Goal: Information Seeking & Learning: Learn about a topic

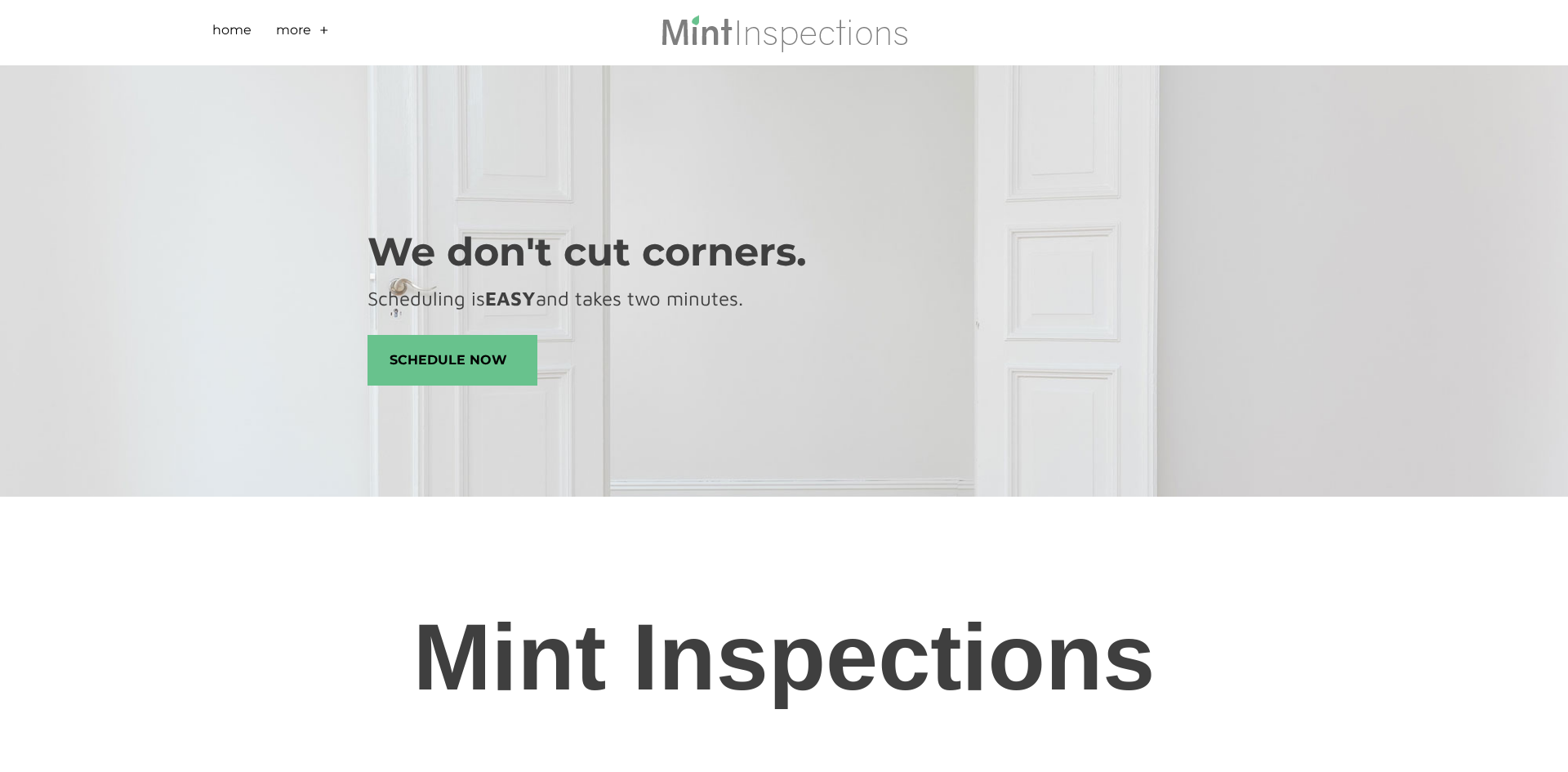
click at [328, 32] on link "+" at bounding box center [324, 32] width 10 height 25
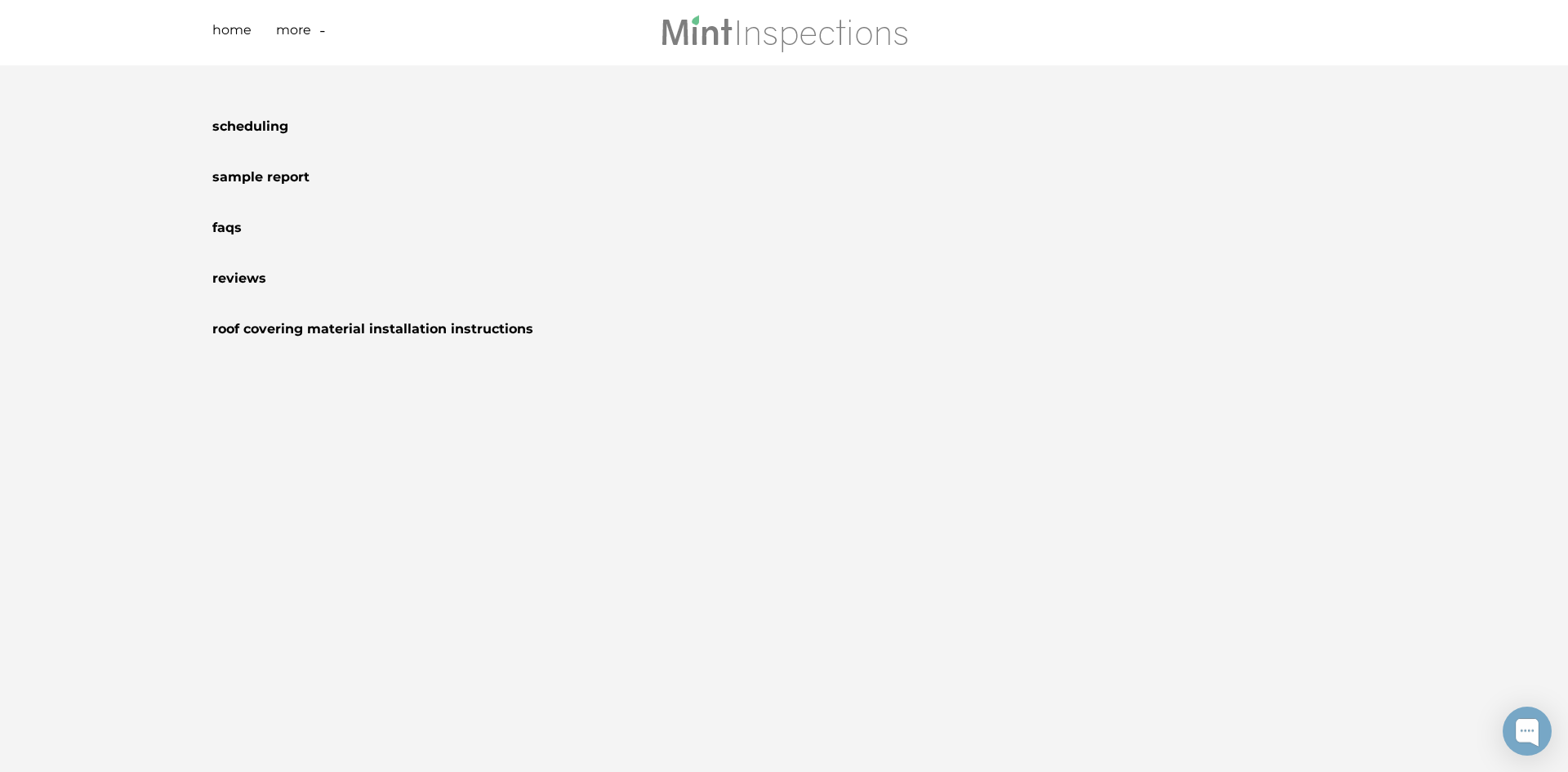
click at [499, 189] on li "Sample Report" at bounding box center [784, 174] width 1143 height 51
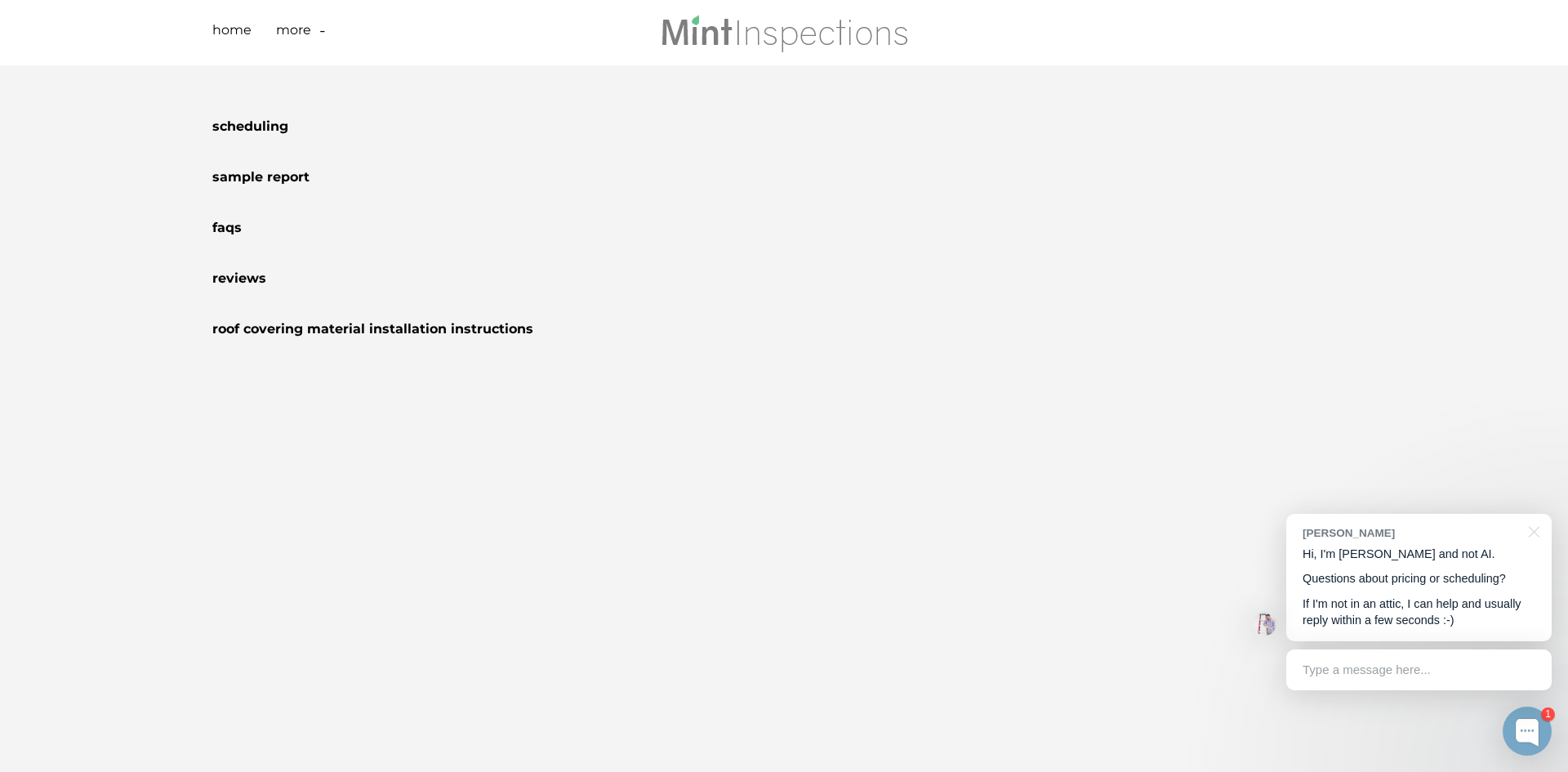
click at [501, 151] on li "Sample Report" at bounding box center [784, 174] width 1143 height 51
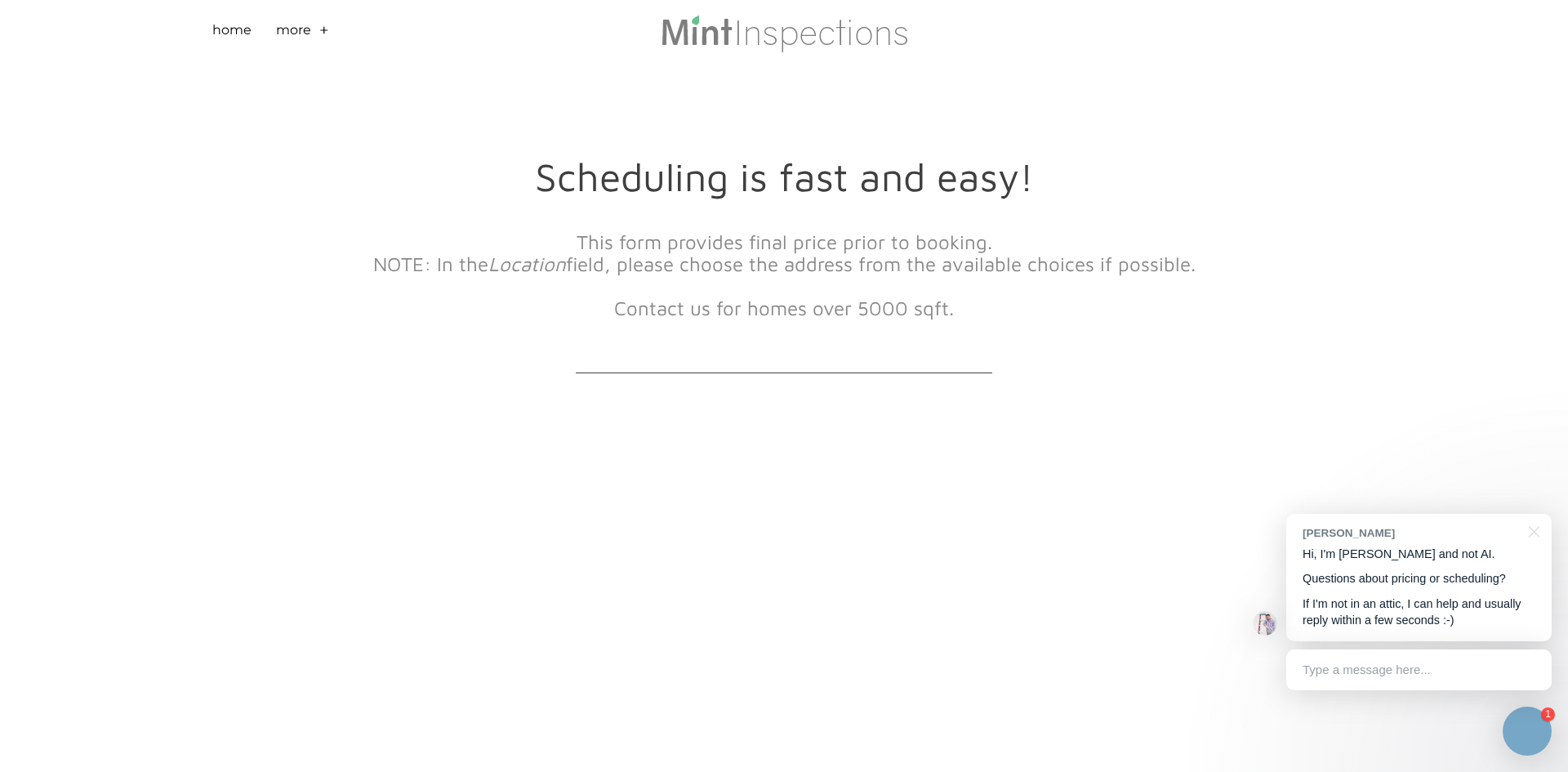
scroll to position [860, 0]
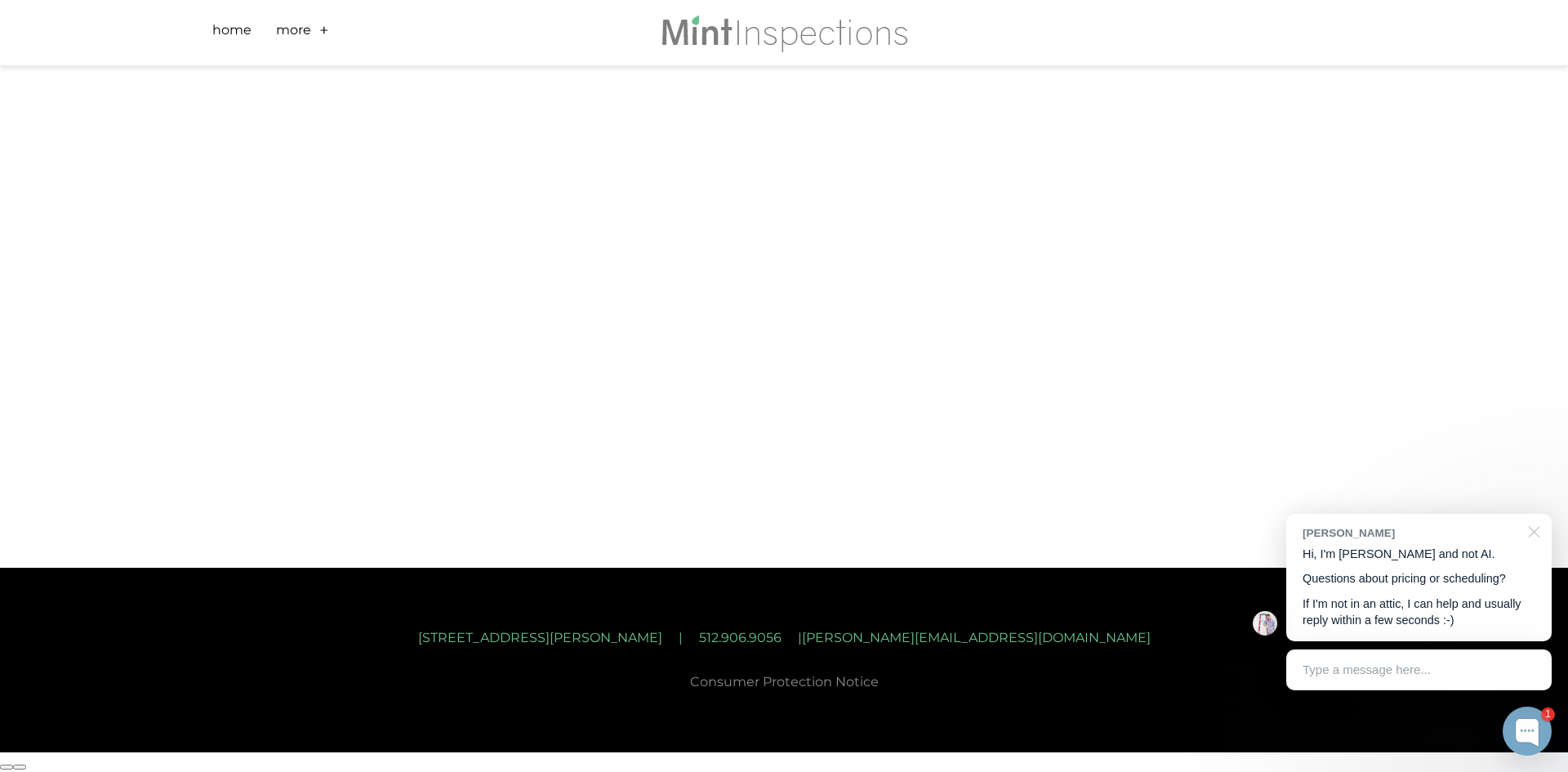
click at [1537, 529] on div at bounding box center [1530, 530] width 41 height 33
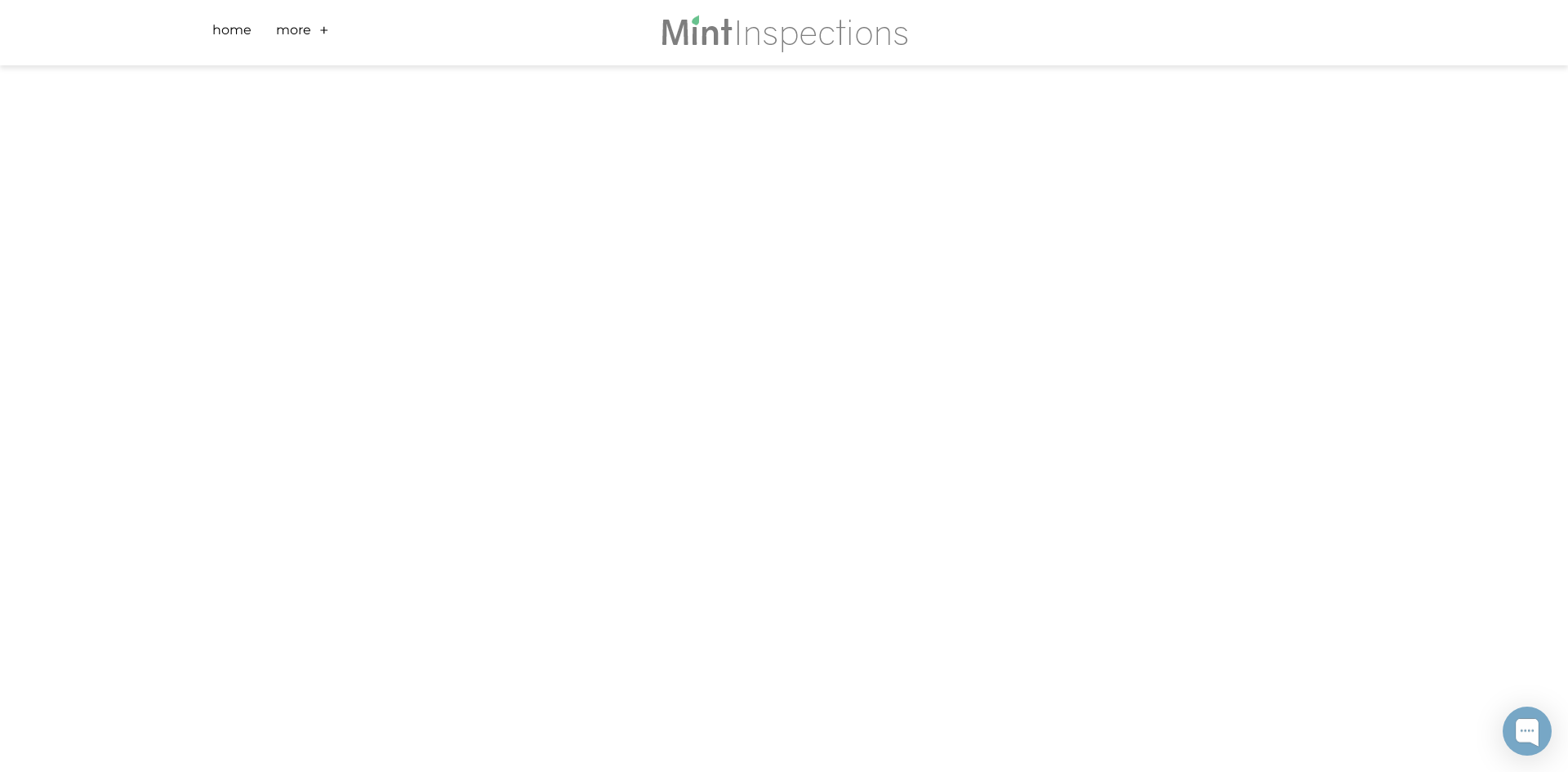
scroll to position [0, 0]
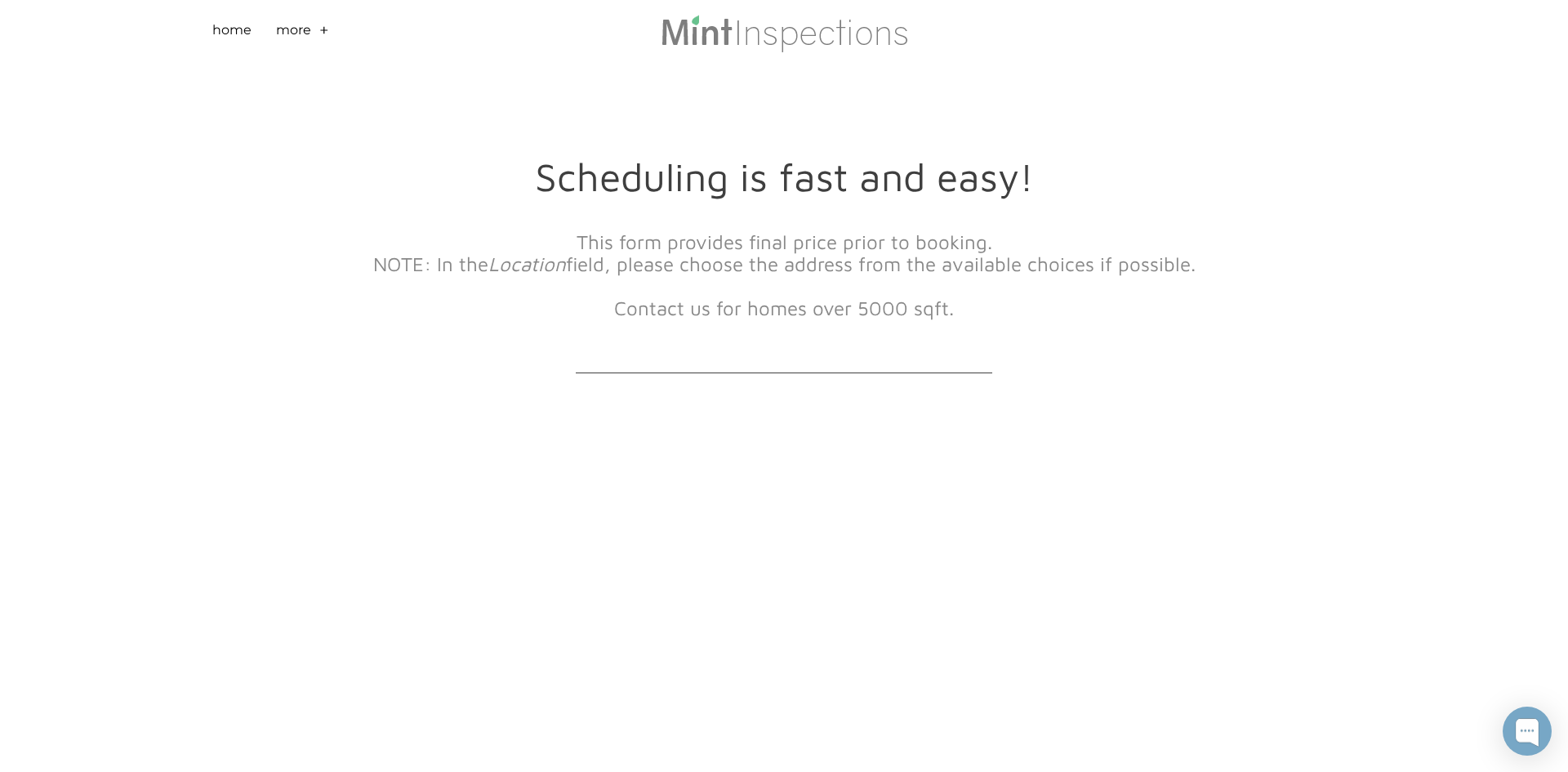
click at [706, 185] on font "Scheduling is fast and easy!" at bounding box center [784, 177] width 499 height 46
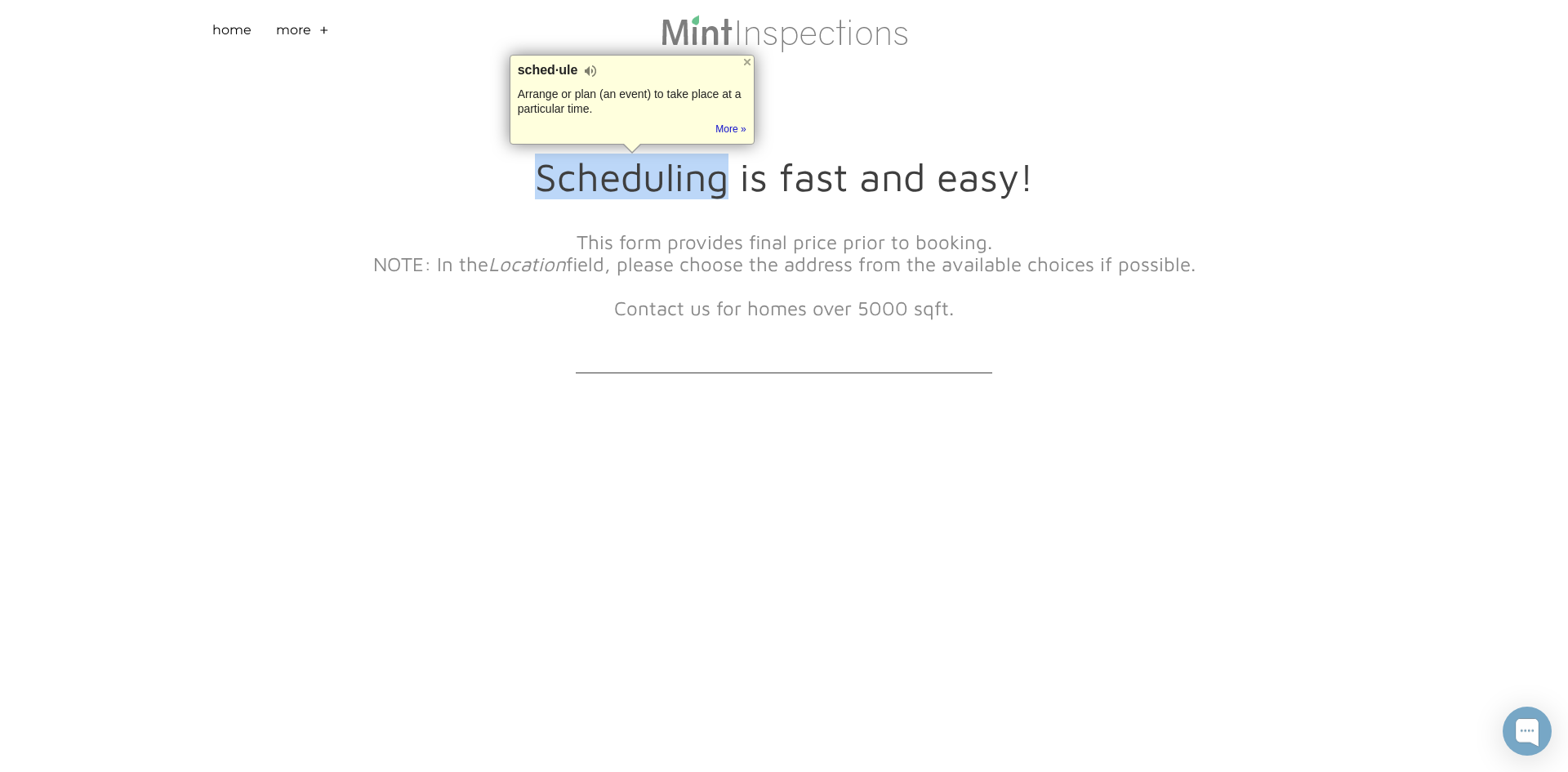
click at [706, 185] on font "Scheduling is fast and easy!" at bounding box center [784, 177] width 499 height 46
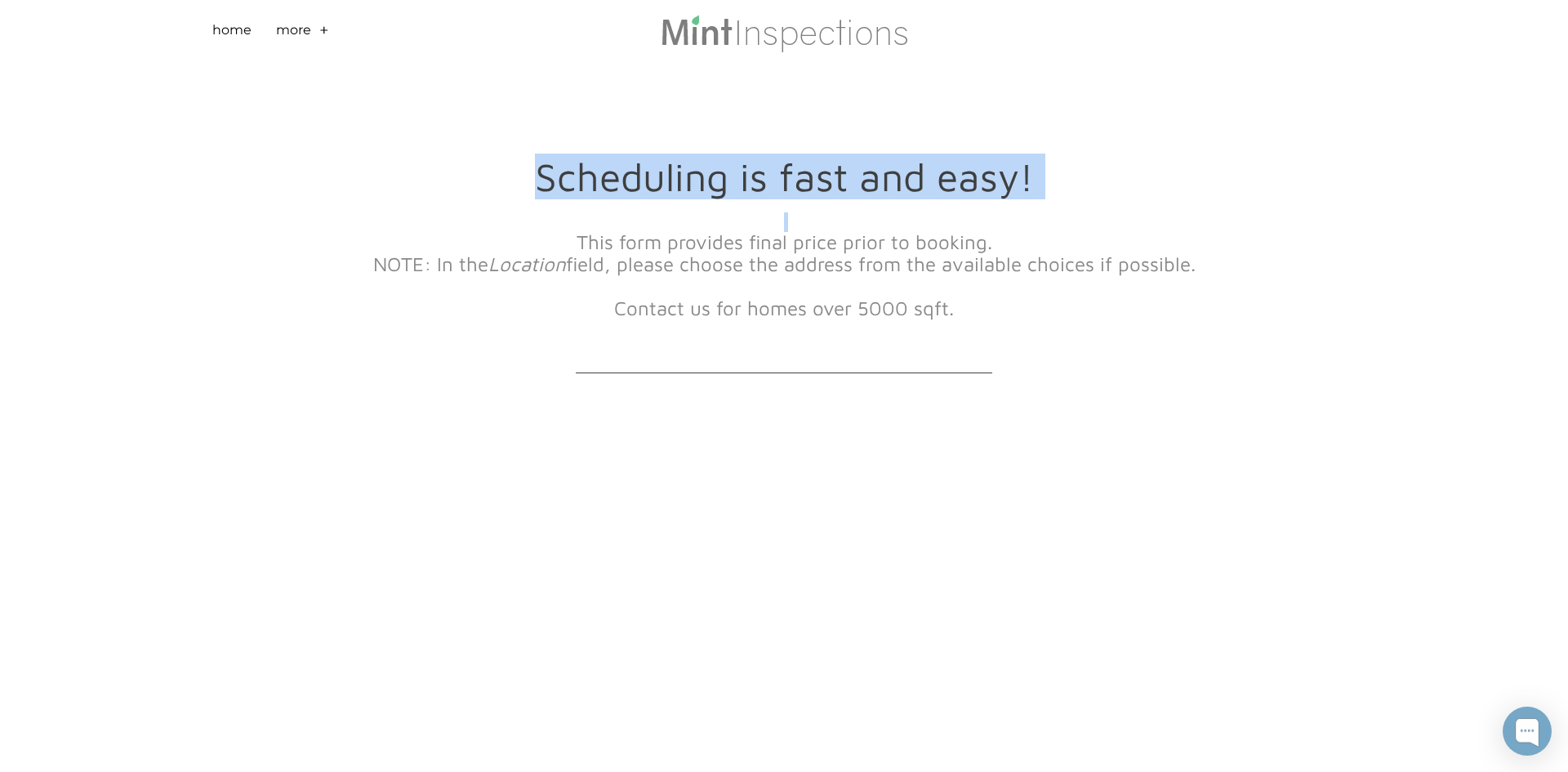
copy div "Scheduling is fast and easy!"
click at [314, 31] on li "More + - Scheduling Sample Report FAQs Reviews Roof Covering Material Installat…" at bounding box center [306, 32] width 61 height 65
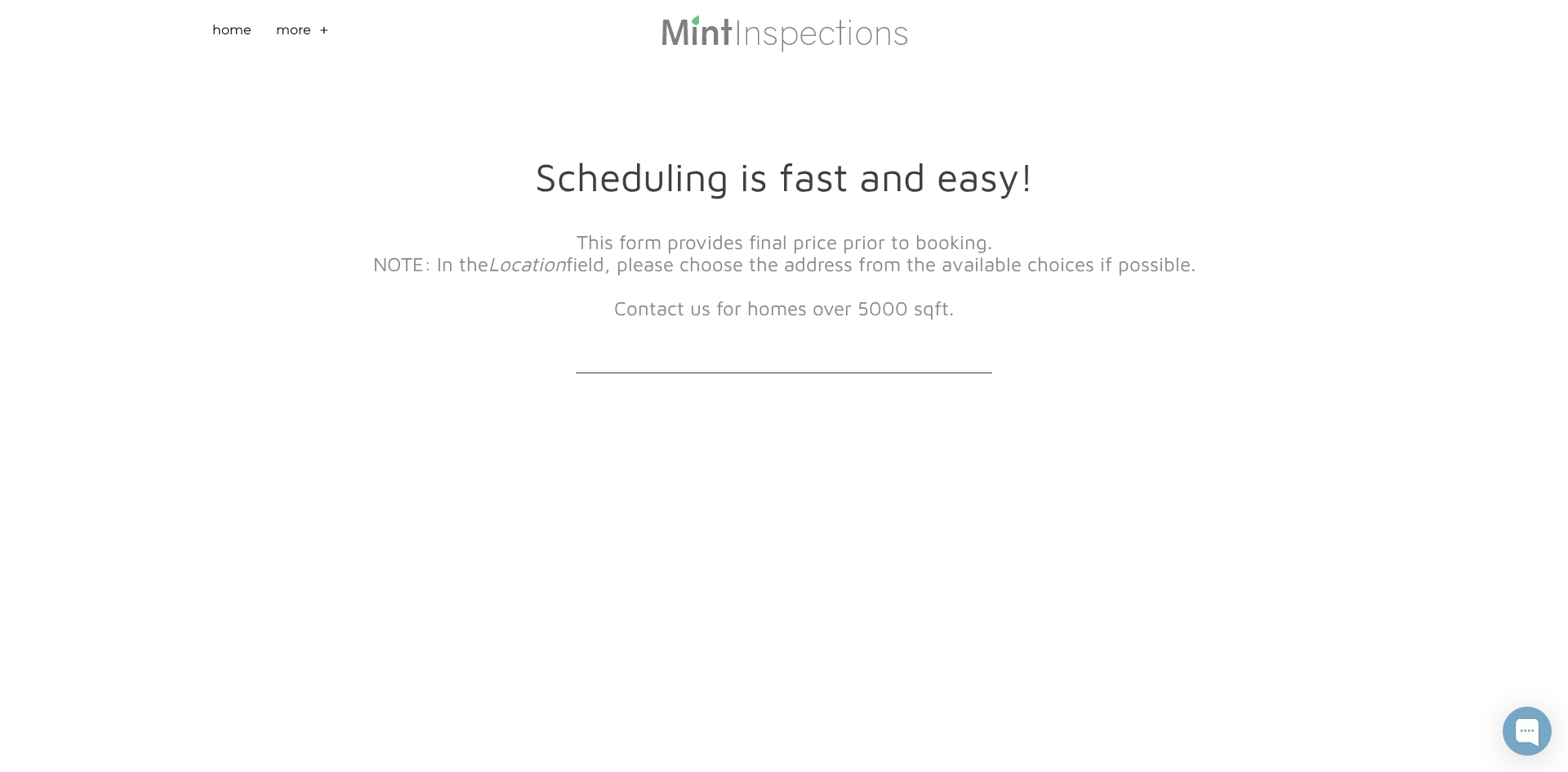
click at [324, 32] on link "+" at bounding box center [324, 32] width 10 height 25
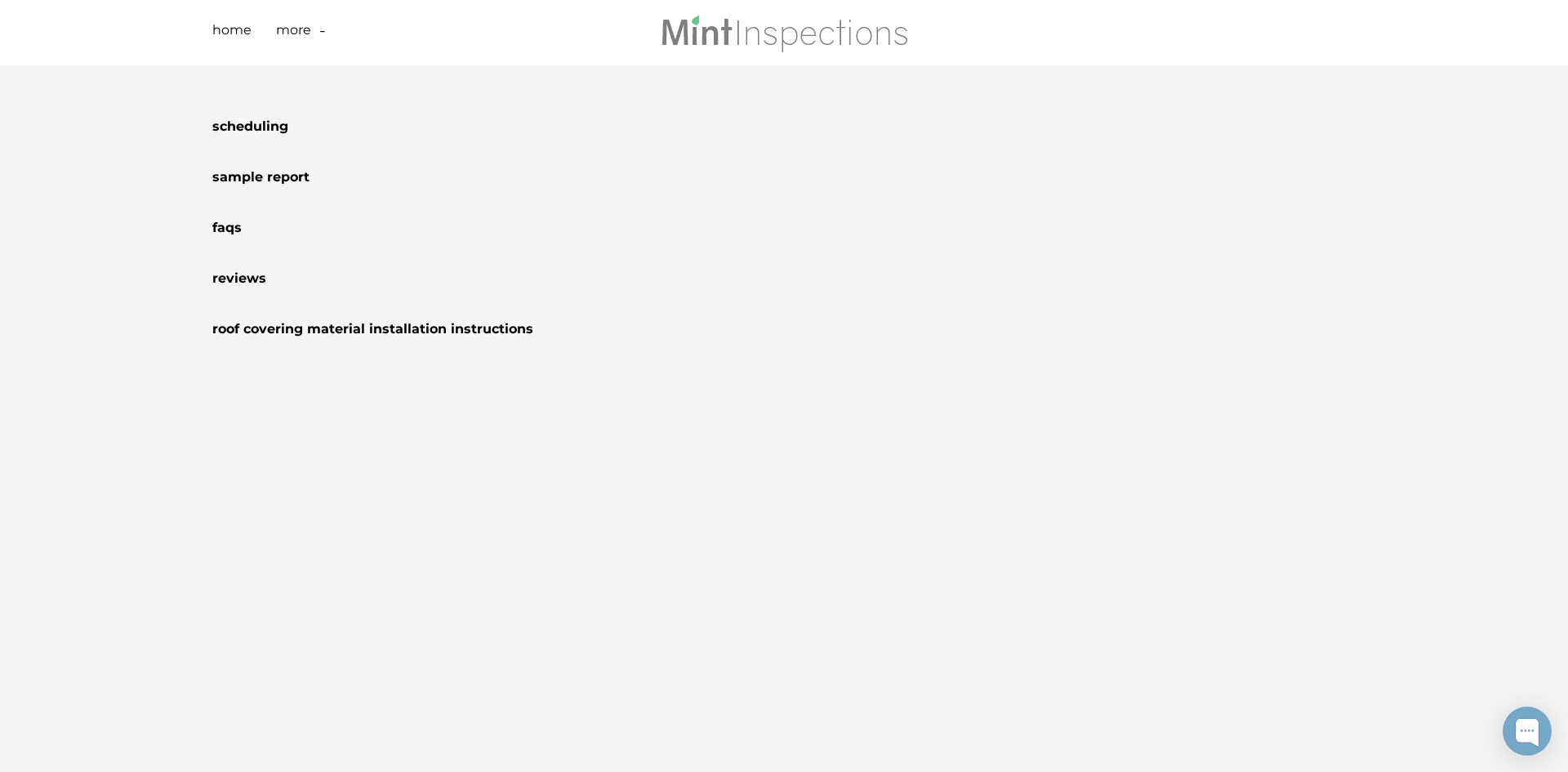
click at [324, 32] on link "-" at bounding box center [322, 32] width 7 height 25
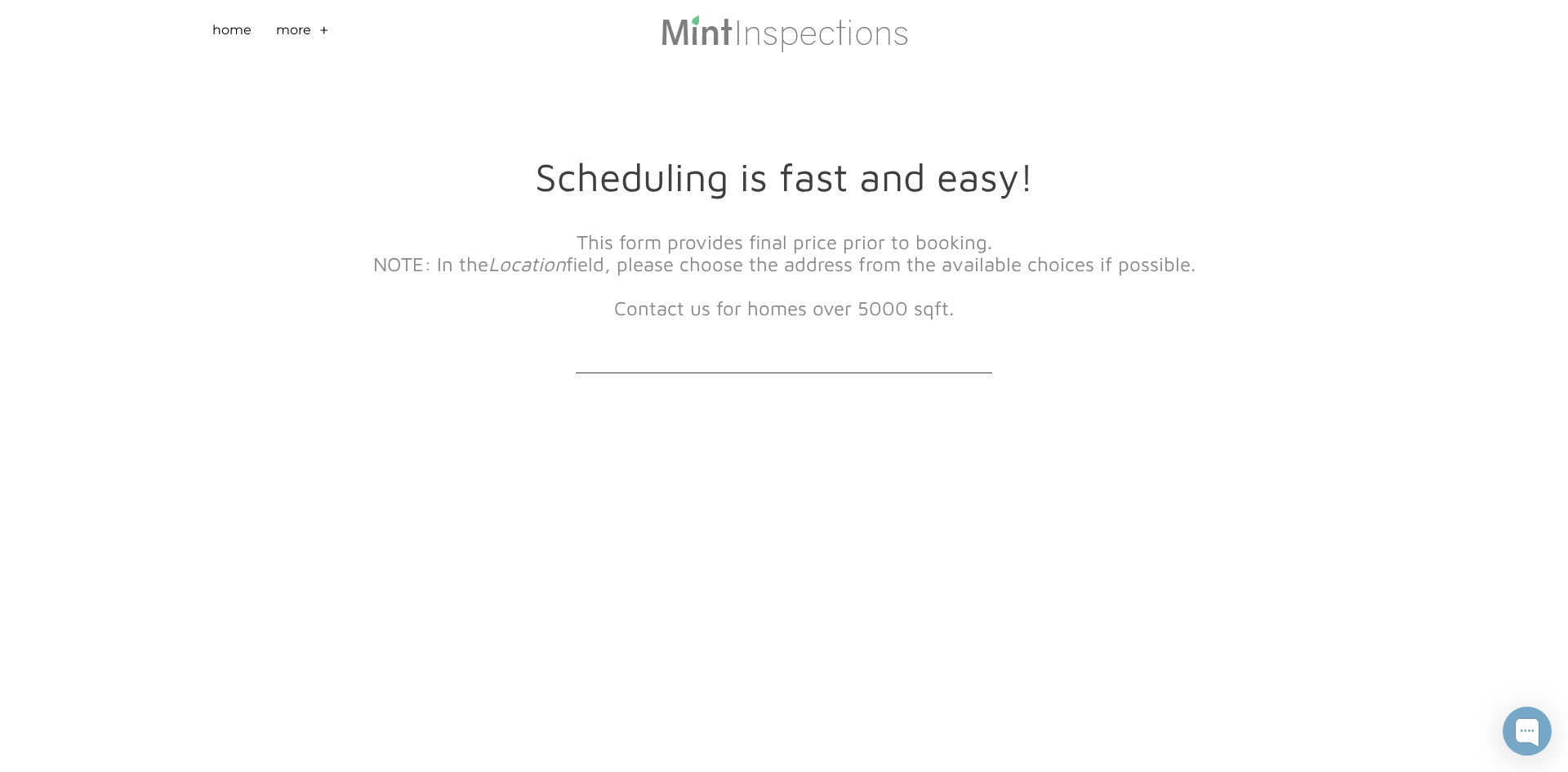
click at [328, 28] on link "+" at bounding box center [324, 32] width 10 height 25
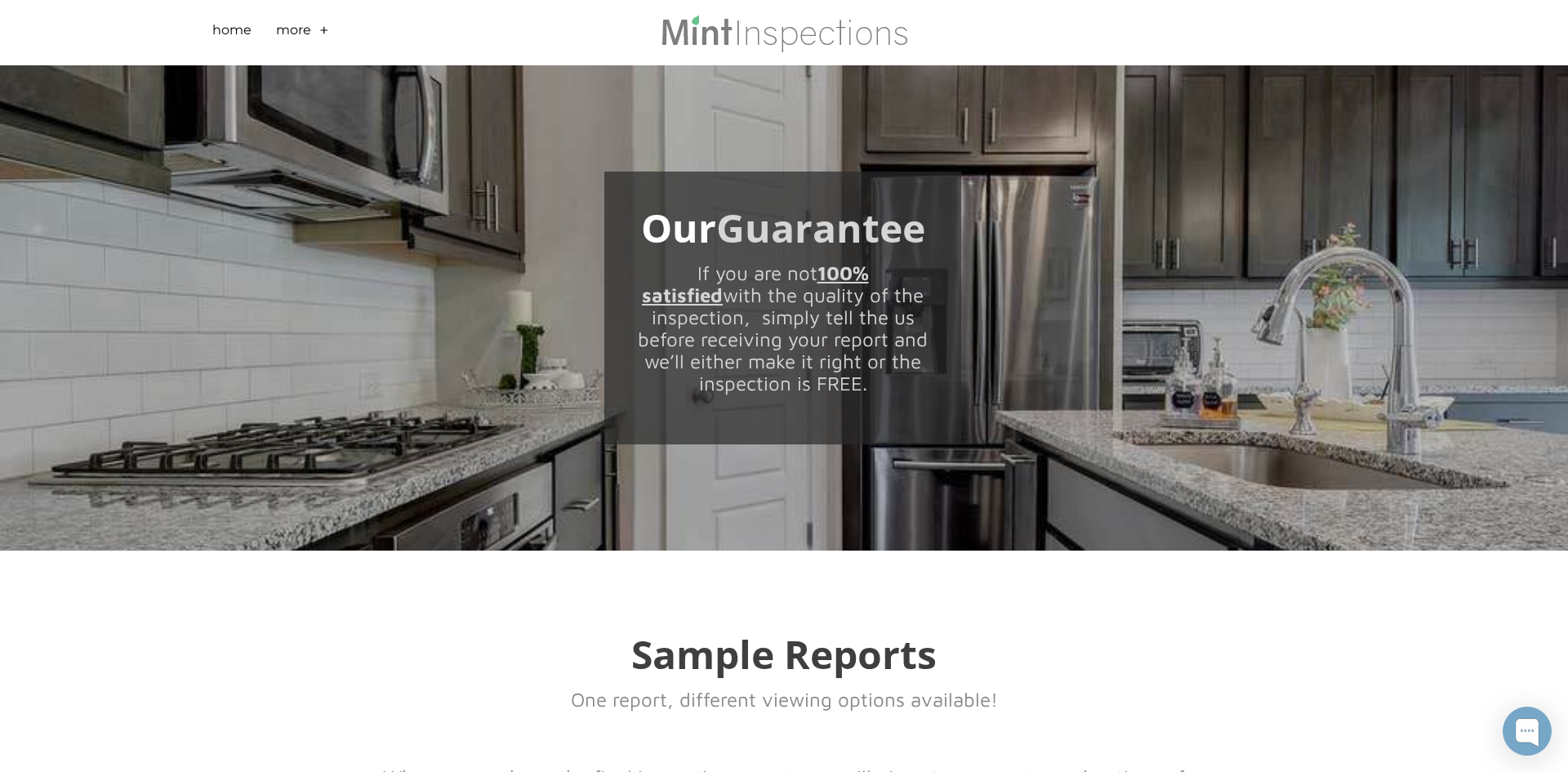
click at [314, 40] on li "More + - Scheduling Sample Report FAQs Reviews Roof Covering Material Installat…" at bounding box center [306, 32] width 61 height 65
click at [318, 37] on li "More + - Scheduling Sample Report FAQs Reviews Roof Covering Material Installat…" at bounding box center [306, 32] width 61 height 65
click at [320, 29] on link "+" at bounding box center [324, 32] width 10 height 25
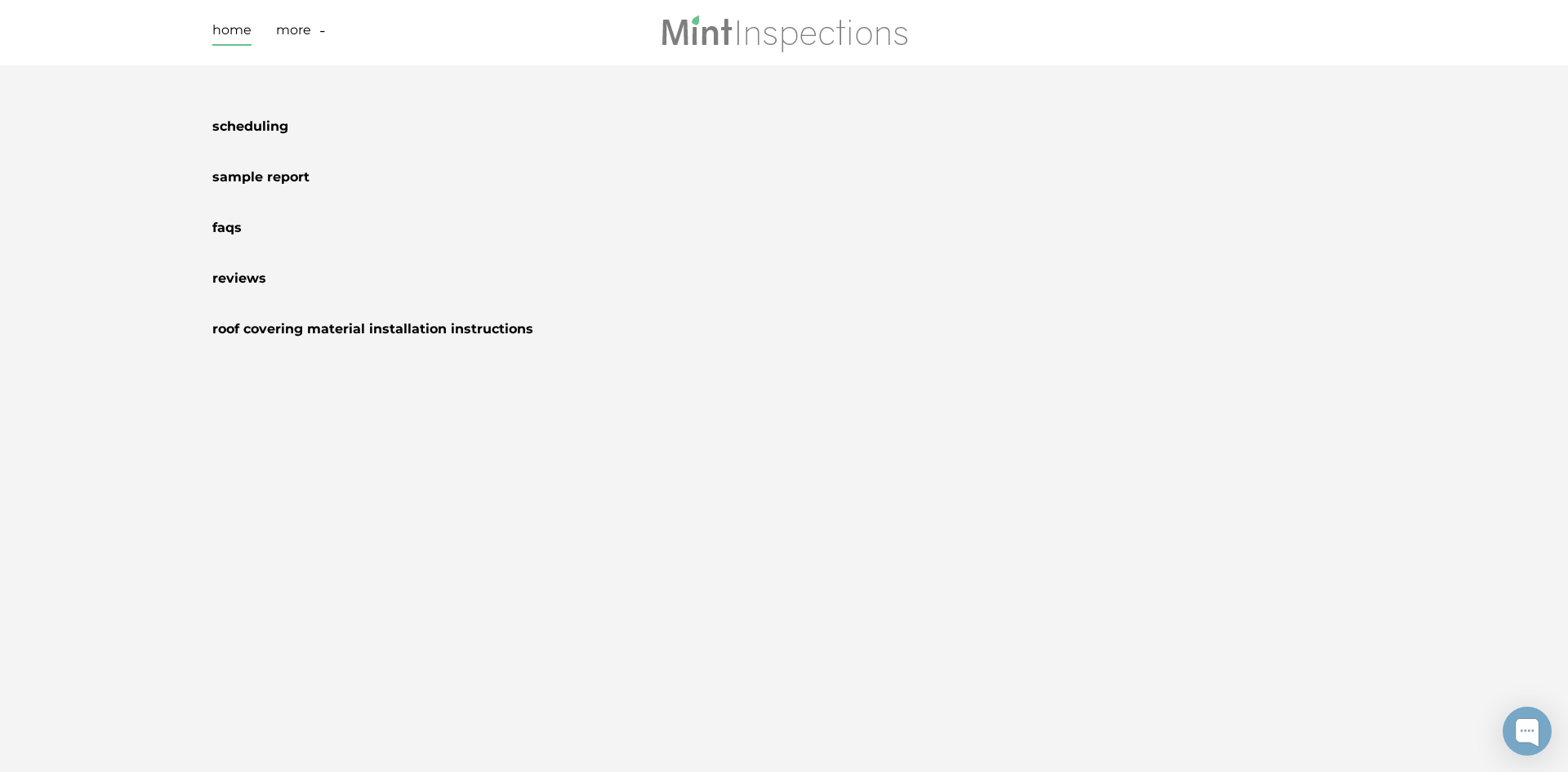
click at [233, 27] on link "Home" at bounding box center [231, 32] width 39 height 25
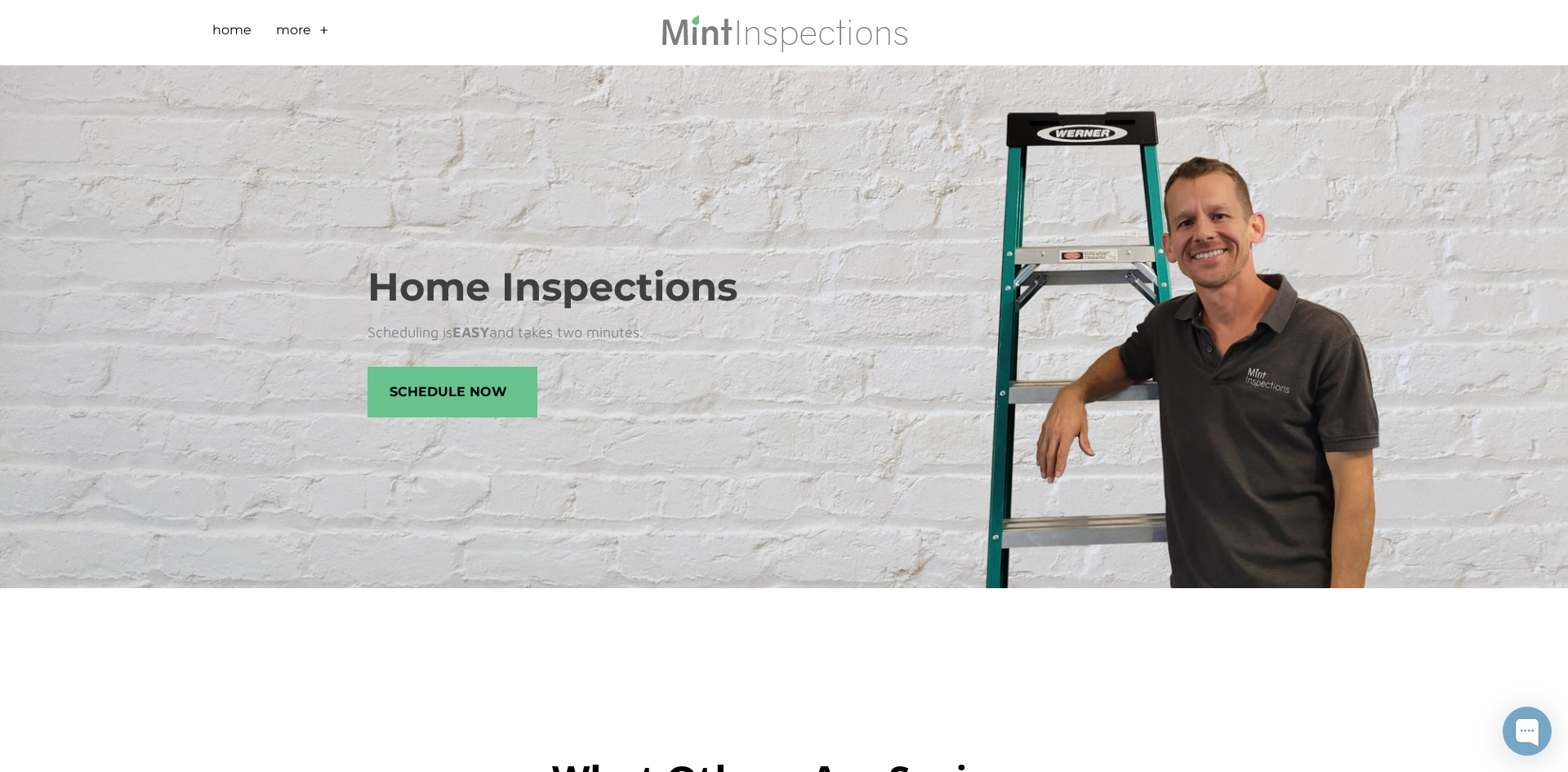
click at [314, 29] on li "More + - Scheduling Sample Report FAQs Reviews Roof Covering Material Installat…" at bounding box center [306, 32] width 61 height 65
click at [324, 30] on link "+" at bounding box center [324, 32] width 10 height 25
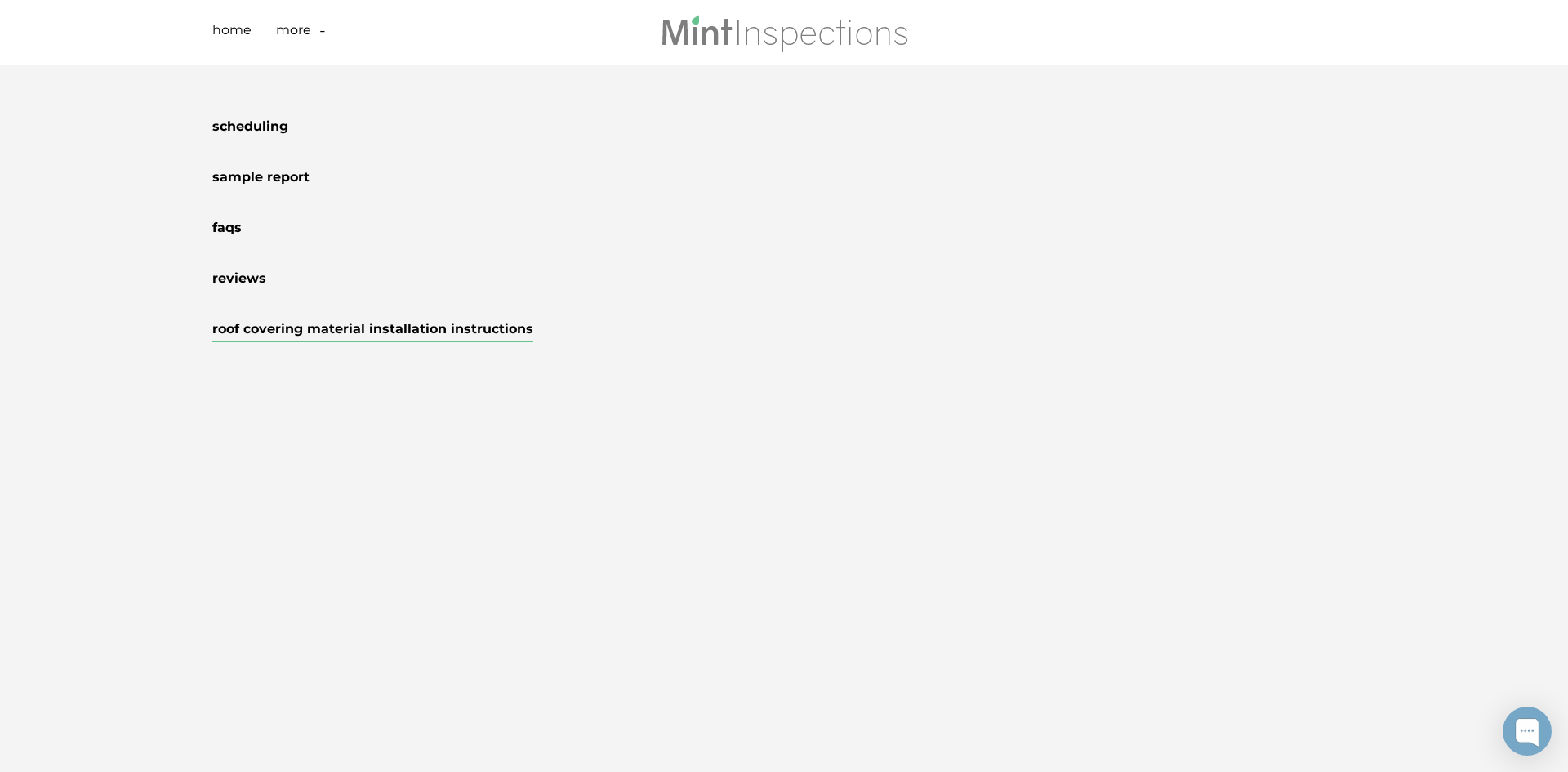
click at [328, 333] on link "Roof Covering Material Installation Instructions" at bounding box center [372, 331] width 321 height 21
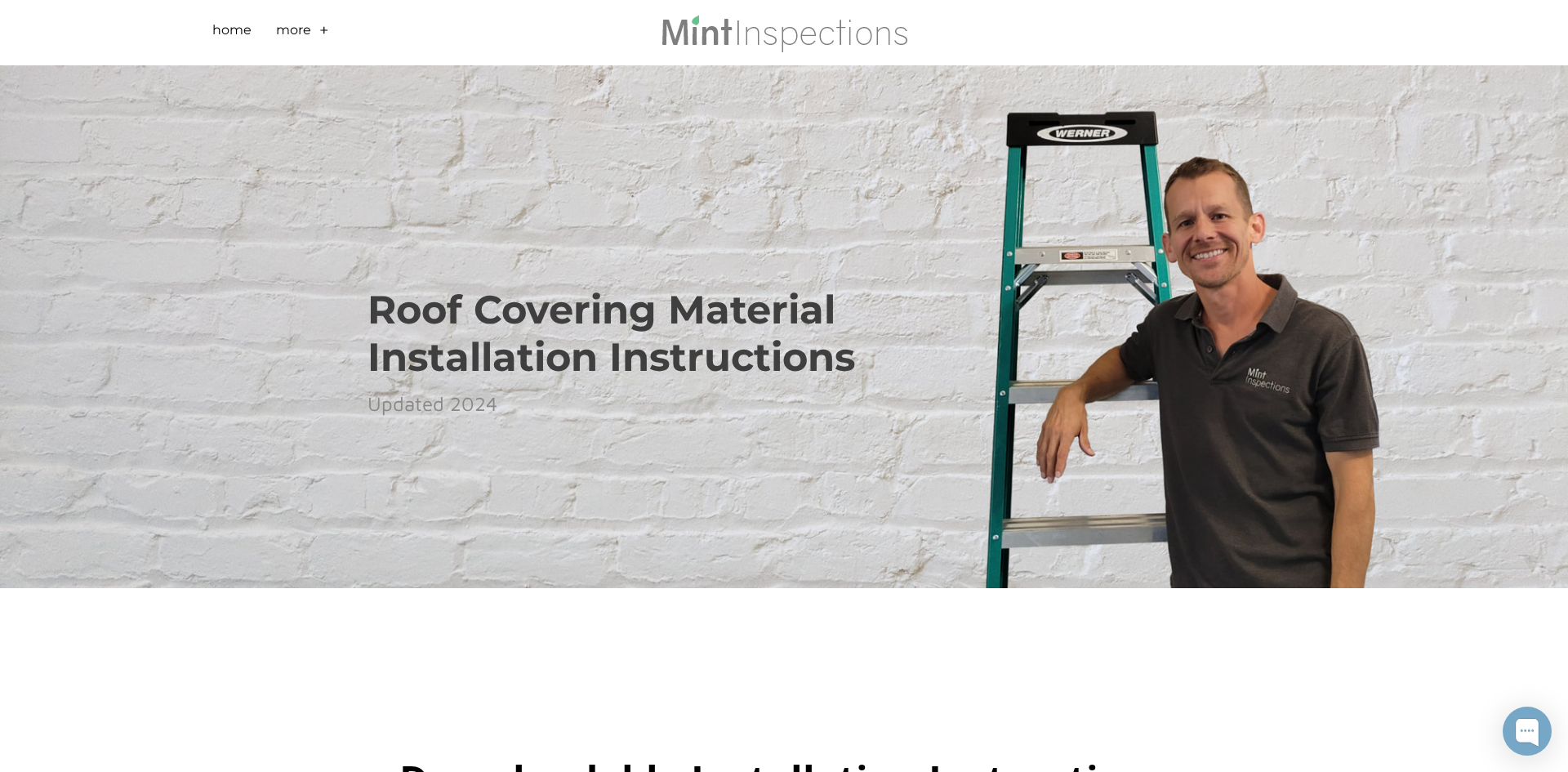
click at [327, 30] on link "+" at bounding box center [324, 32] width 10 height 25
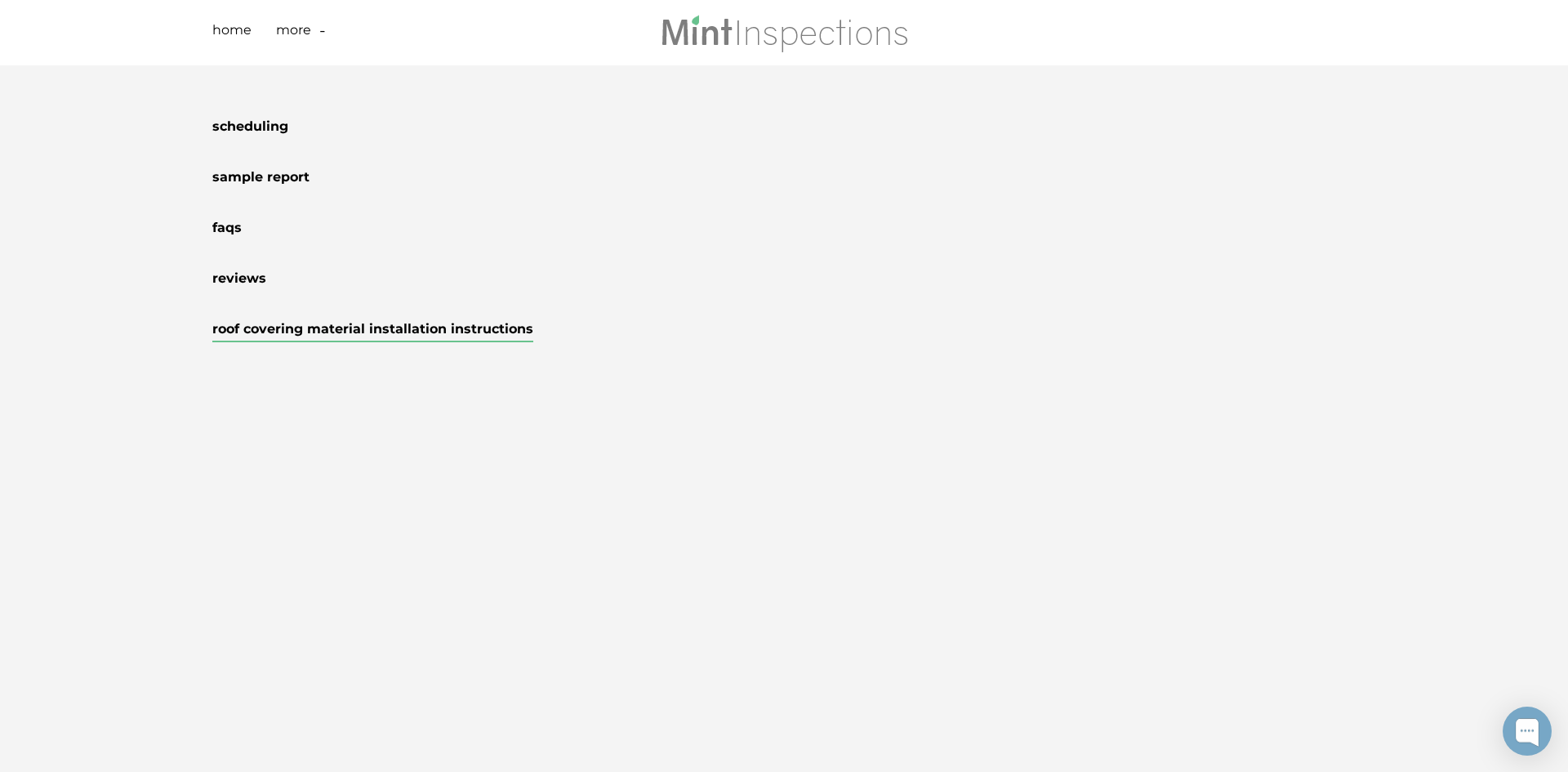
click at [258, 327] on link "Roof Covering Material Installation Instructions" at bounding box center [372, 331] width 321 height 21
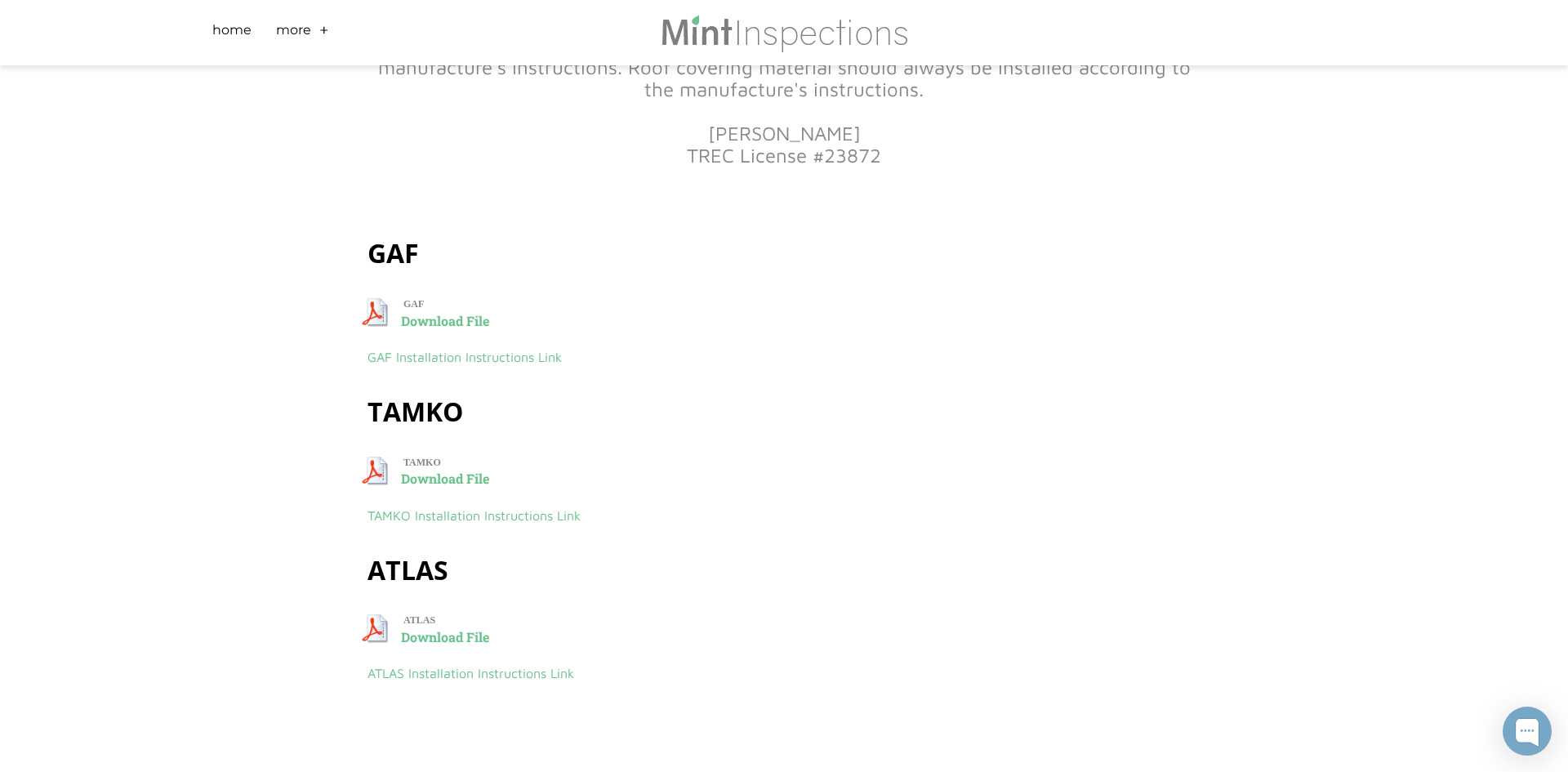
scroll to position [516, 0]
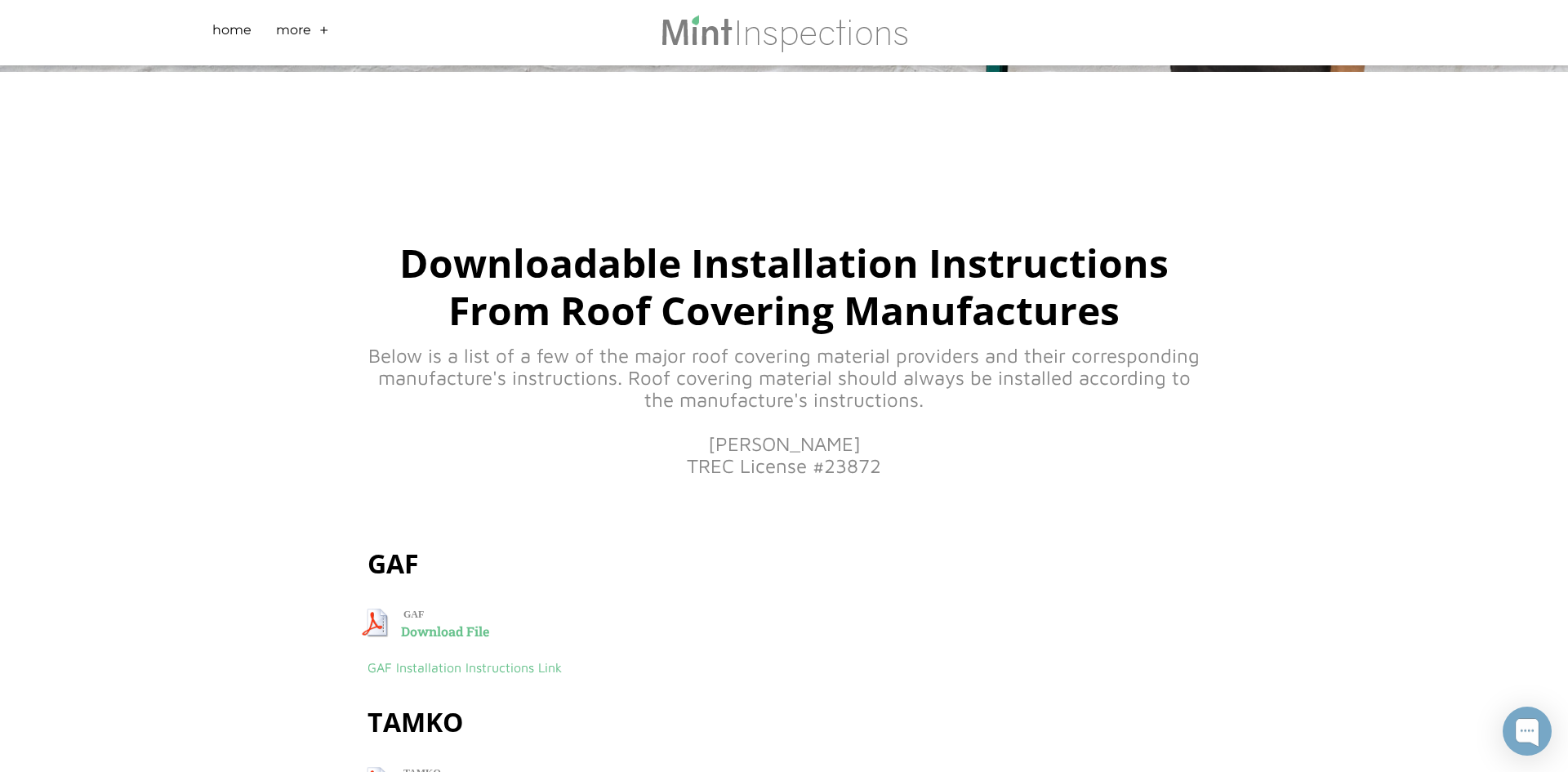
click at [797, 260] on h2 "Downloadable Installation Instructions ​From Roof Covering Manufactures​" at bounding box center [784, 245] width 832 height 200
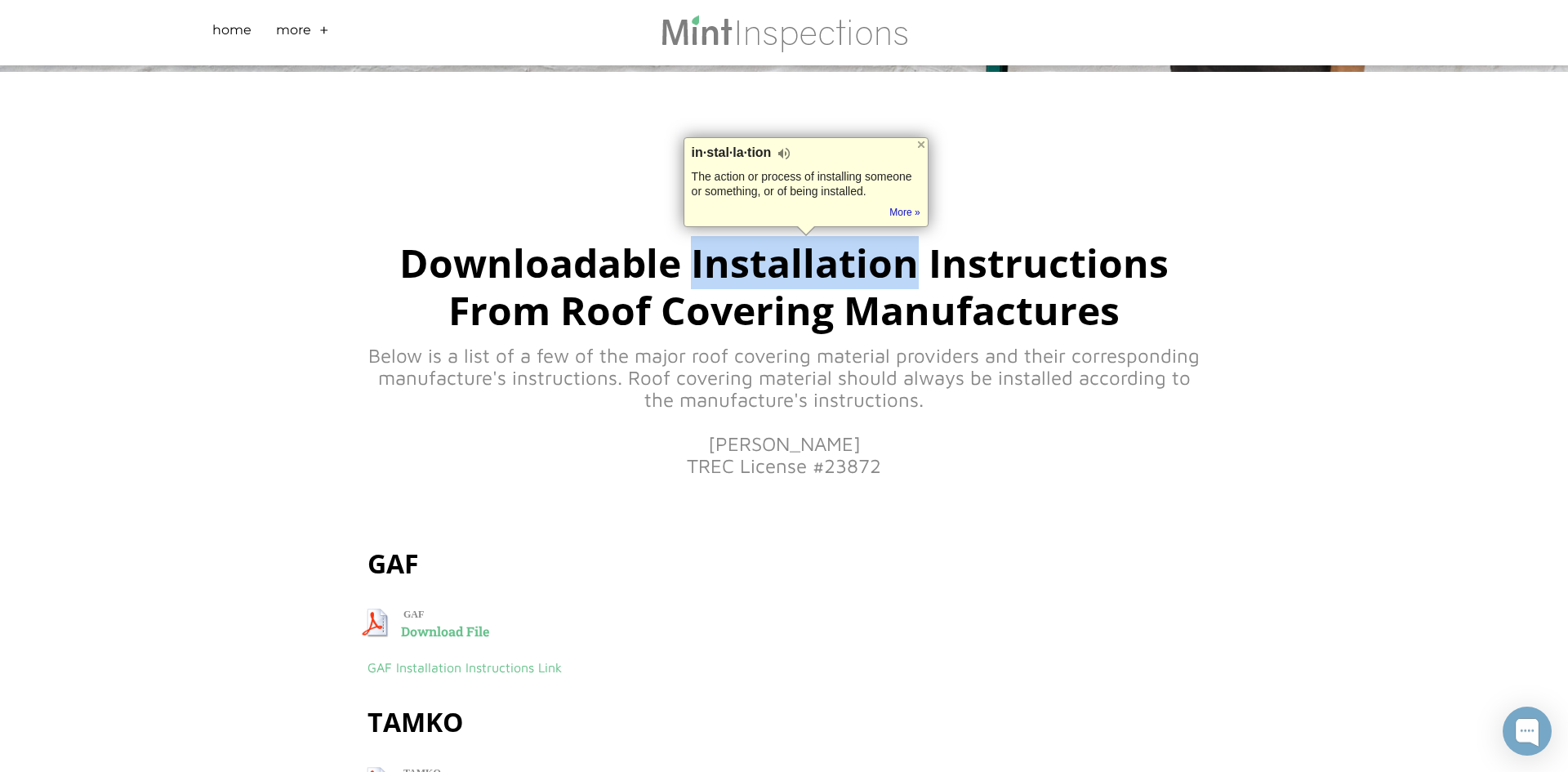
click at [797, 260] on h2 "Downloadable Installation Instructions ​From Roof Covering Manufactures​" at bounding box center [784, 245] width 832 height 200
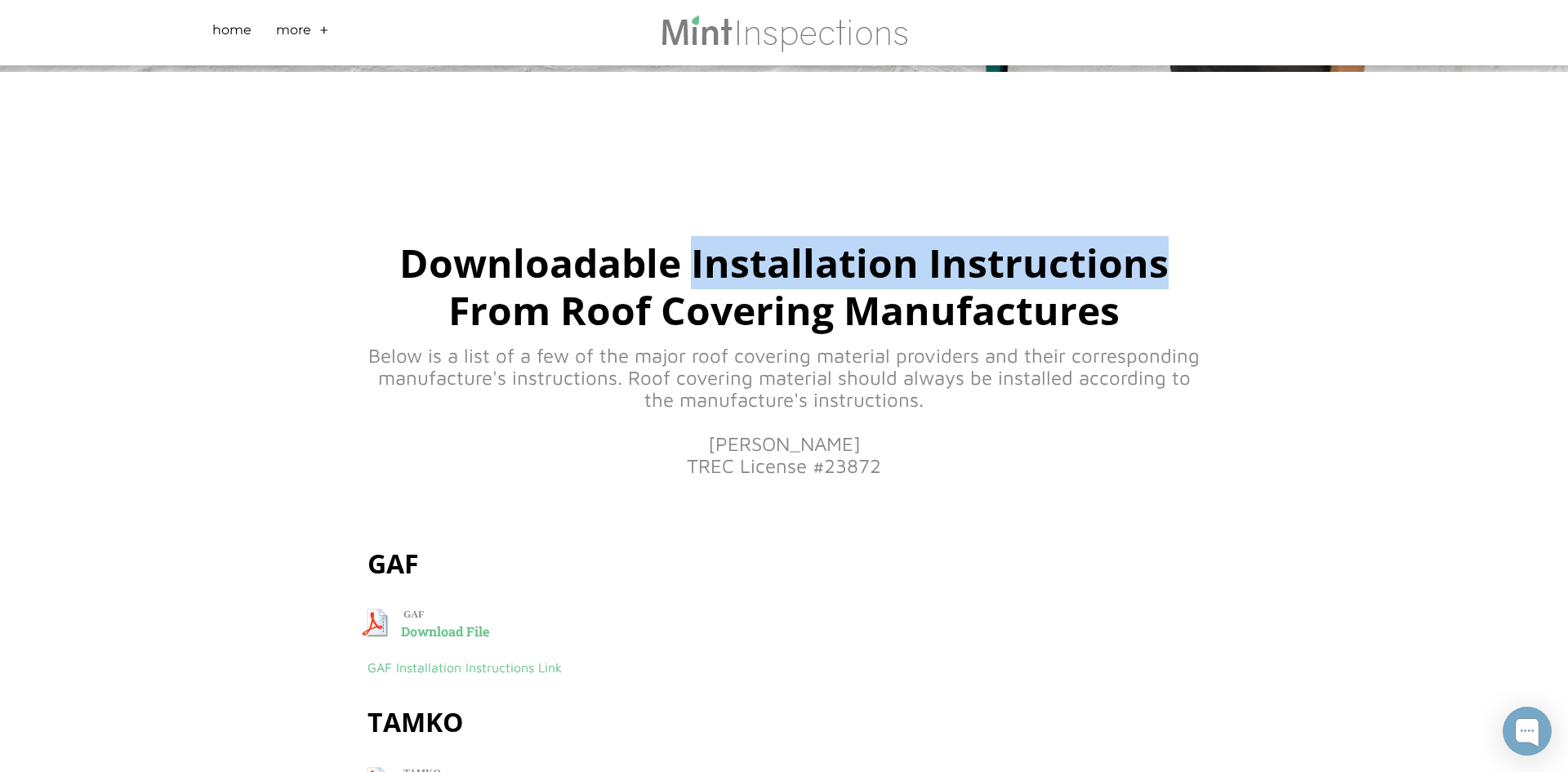
drag, startPoint x: 694, startPoint y: 264, endPoint x: 1176, endPoint y: 243, distance: 482.5
click at [1176, 243] on h2 "Downloadable Installation Instructions ​From Roof Covering Manufactures​" at bounding box center [784, 245] width 832 height 200
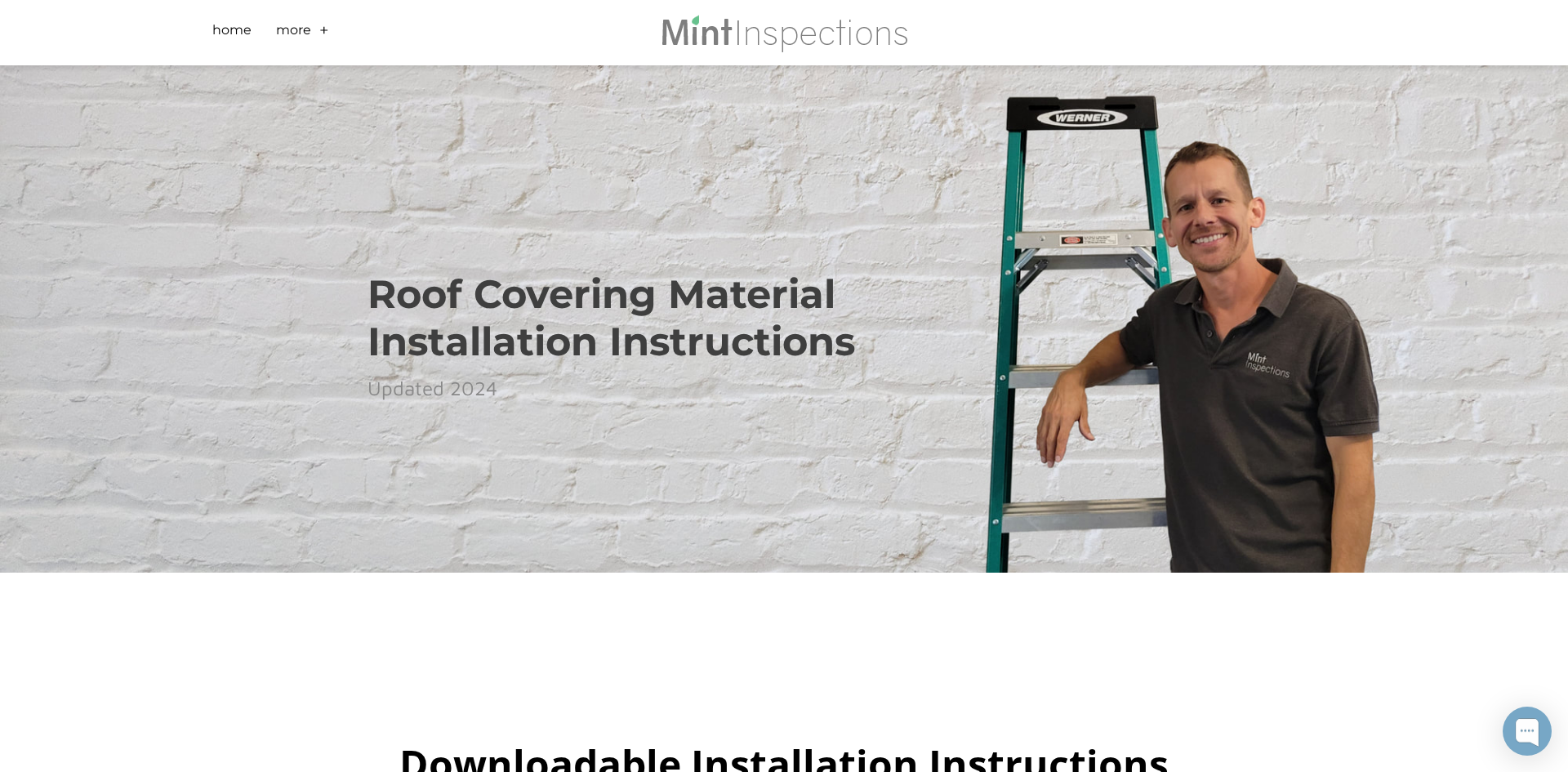
scroll to position [0, 0]
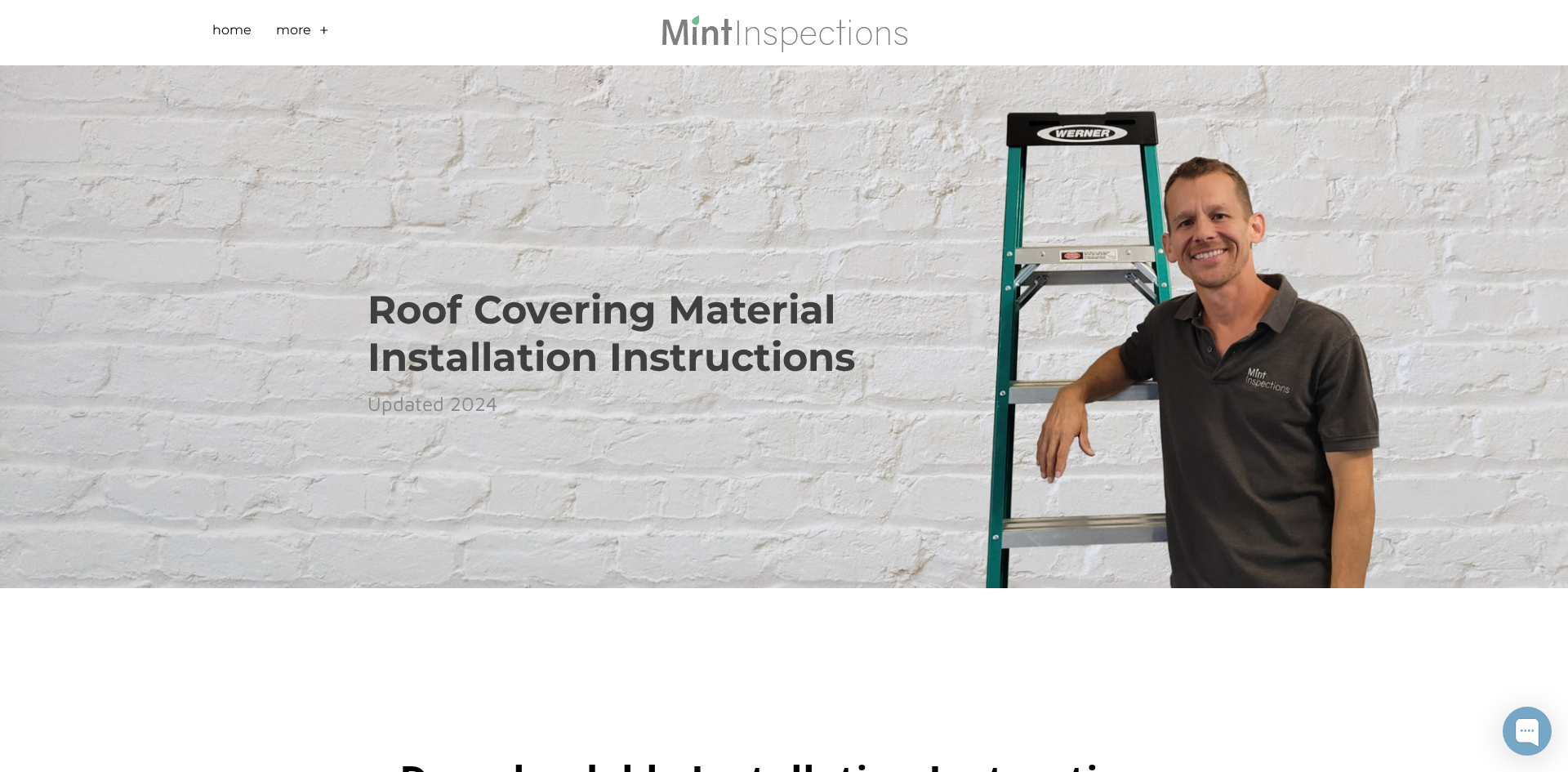
click at [322, 30] on link "+" at bounding box center [324, 32] width 10 height 25
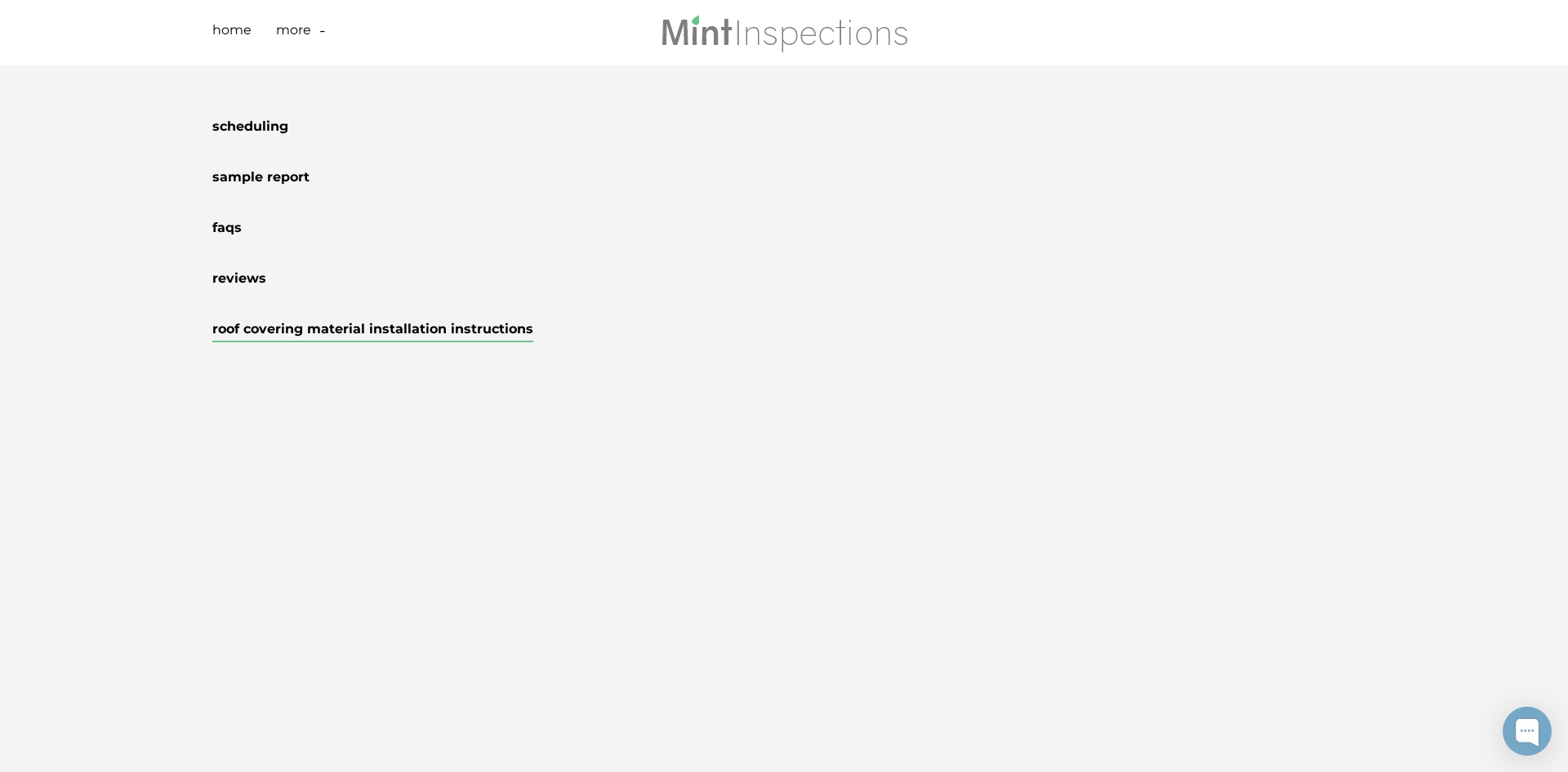
click at [632, 155] on li "Sample Report" at bounding box center [784, 174] width 1143 height 51
copy link "Roof Covering Material Installation Instructions"
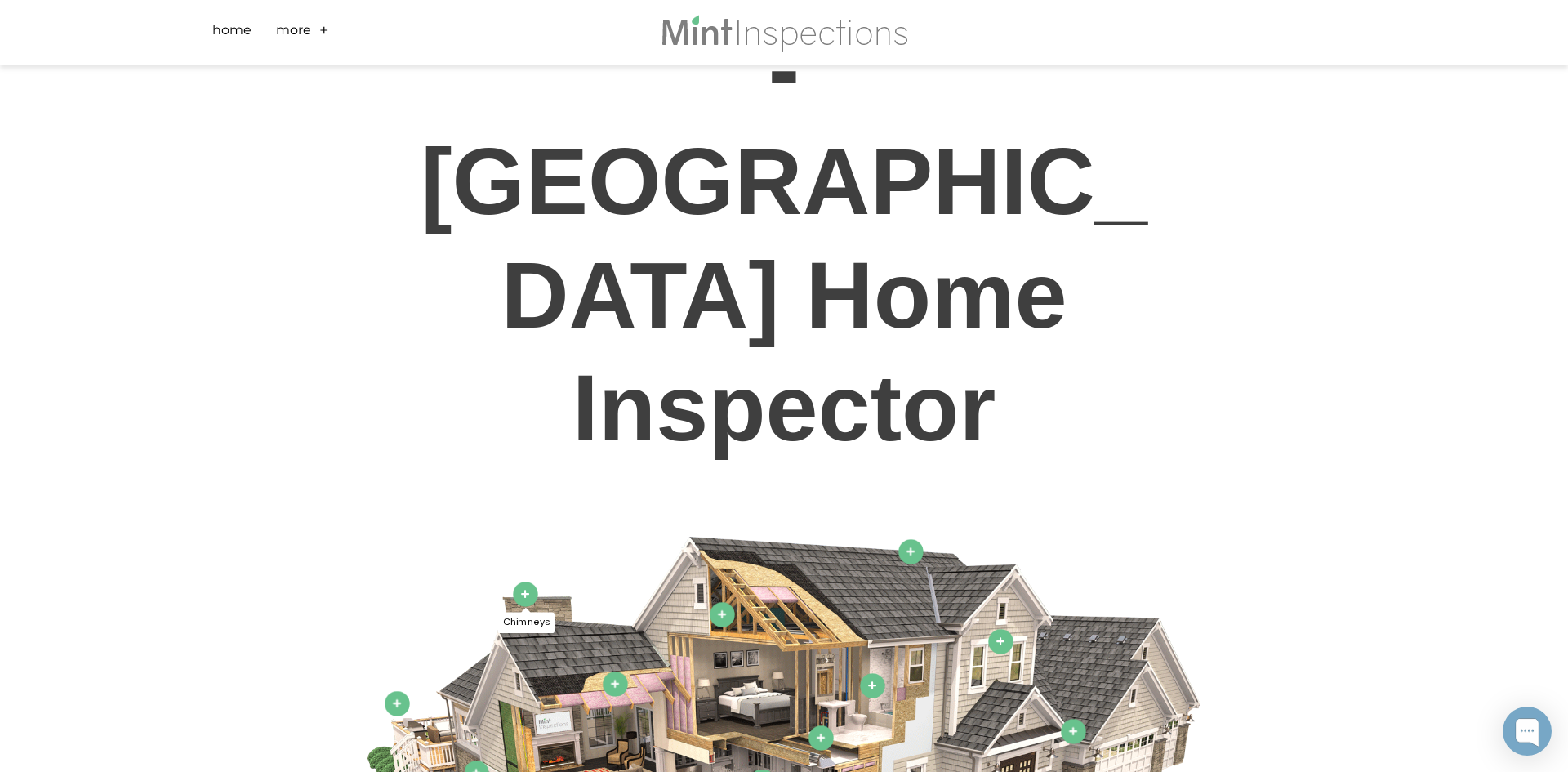
scroll to position [698, 0]
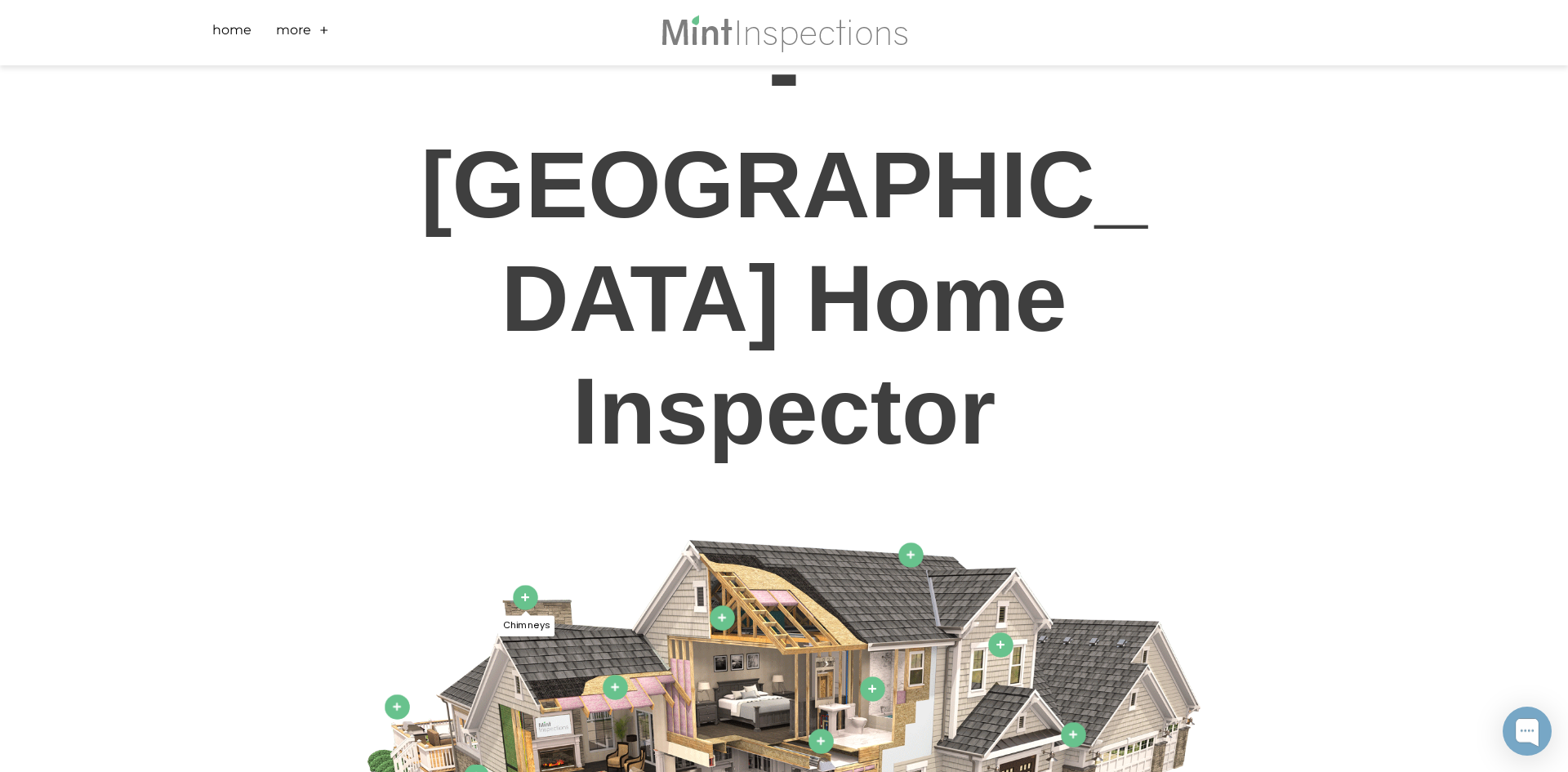
click at [543, 540] on img at bounding box center [784, 778] width 832 height 477
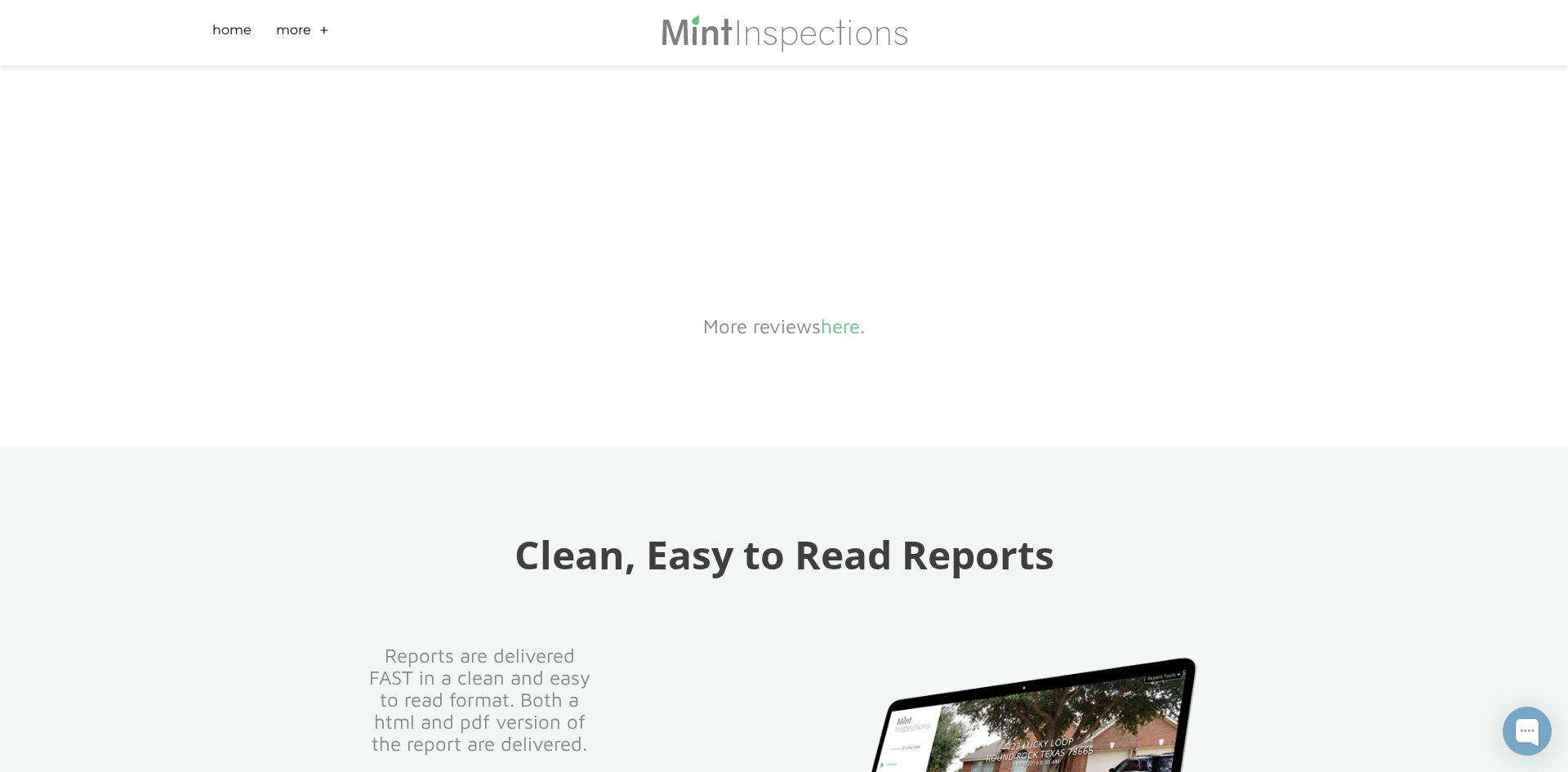
scroll to position [3075, 0]
